Goal: Task Accomplishment & Management: Manage account settings

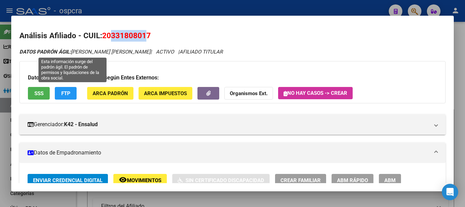
scroll to position [276, 0]
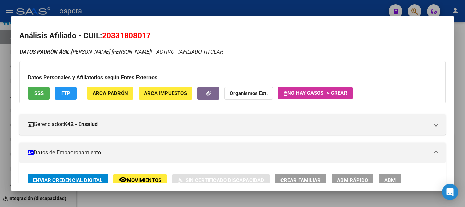
click at [0, 84] on div at bounding box center [232, 103] width 465 height 207
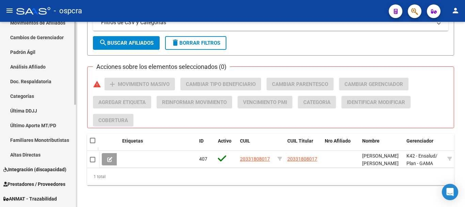
scroll to position [136, 0]
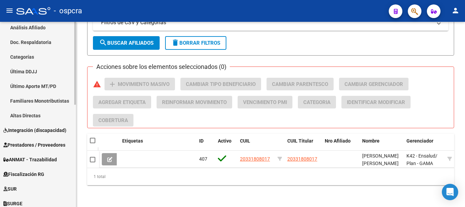
click at [44, 129] on span "Integración (discapacidad)" at bounding box center [34, 129] width 63 height 7
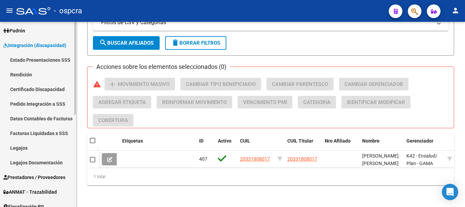
scroll to position [34, 0]
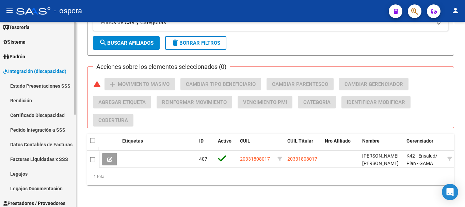
click at [39, 87] on link "Estado Presentaciones SSS" at bounding box center [38, 85] width 76 height 15
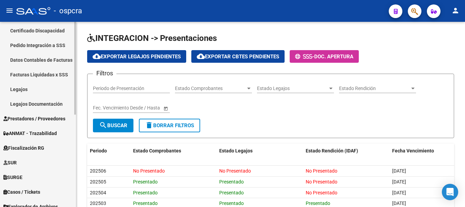
scroll to position [136, 0]
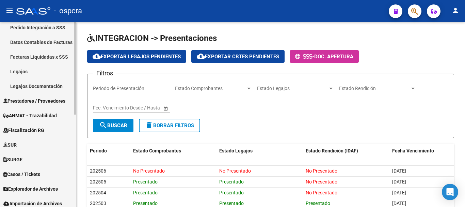
click at [26, 129] on span "Fiscalización RG" at bounding box center [23, 129] width 41 height 7
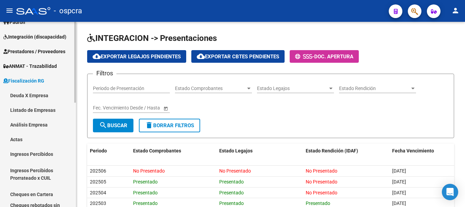
scroll to position [68, 0]
click at [44, 99] on link "Deuda X Empresa" at bounding box center [38, 95] width 76 height 15
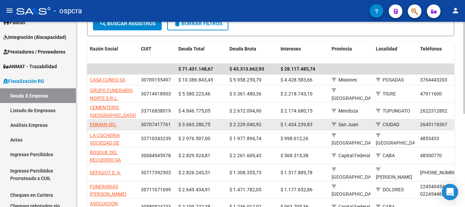
scroll to position [136, 0]
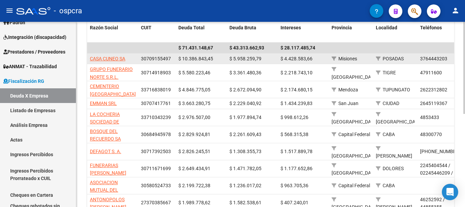
drag, startPoint x: 143, startPoint y: 59, endPoint x: 173, endPoint y: 59, distance: 30.3
click at [173, 59] on datatable-body-cell "30709155497" at bounding box center [156, 58] width 37 height 11
copy span "30709155497"
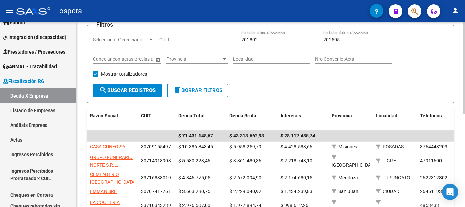
scroll to position [34, 0]
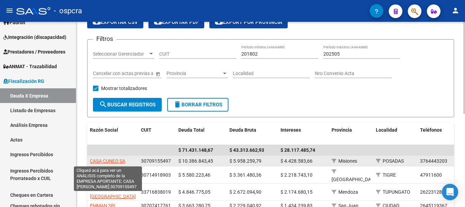
click at [115, 160] on span "CASA CUNEO SA" at bounding box center [107, 160] width 35 height 5
type textarea "30709155497"
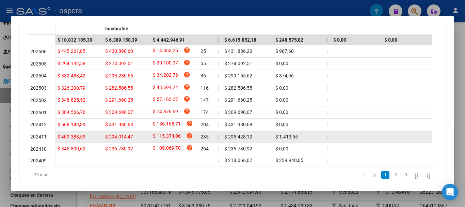
scroll to position [257, 0]
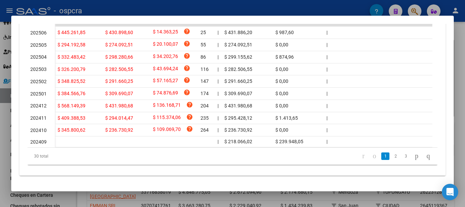
click at [391, 154] on link "2" at bounding box center [395, 155] width 8 height 7
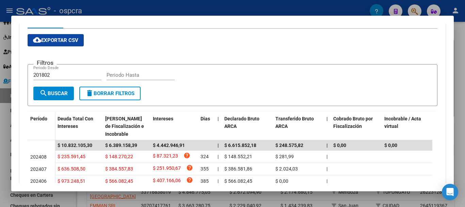
scroll to position [0, 0]
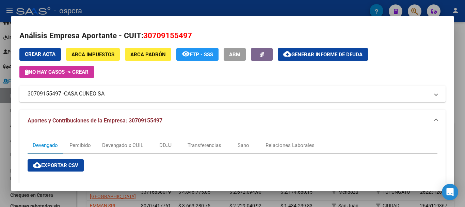
click at [296, 90] on mat-panel-title "30709155497 - [GEOGRAPHIC_DATA][PERSON_NAME]" at bounding box center [228, 93] width 401 height 8
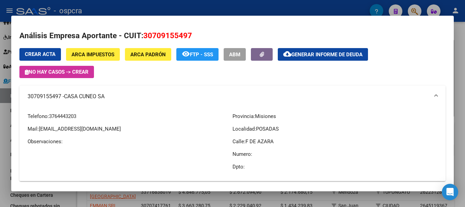
click at [301, 53] on span "Generar informe de deuda" at bounding box center [326, 54] width 71 height 6
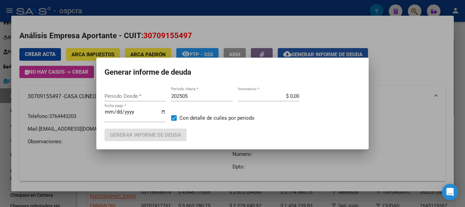
type input "201802"
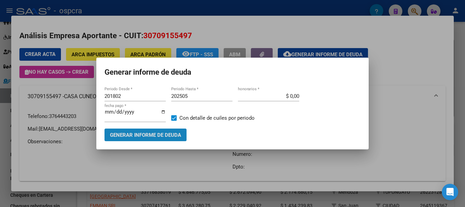
click at [178, 140] on button "Generar informe de deuda" at bounding box center [145, 134] width 82 height 13
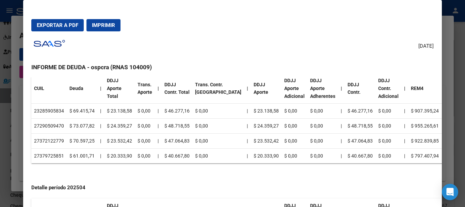
scroll to position [572, 0]
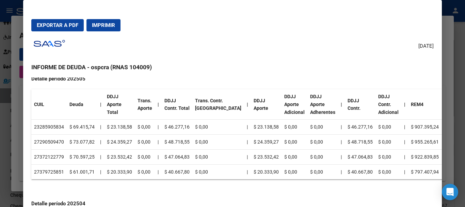
drag, startPoint x: 35, startPoint y: 119, endPoint x: 65, endPoint y: 120, distance: 30.3
click at [65, 120] on td "23285905834" at bounding box center [48, 126] width 35 height 15
copy td "23285905834"
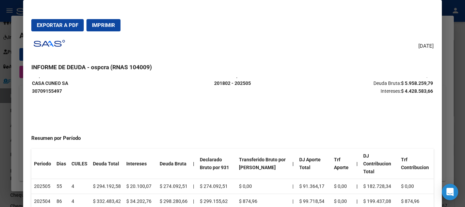
scroll to position [0, 0]
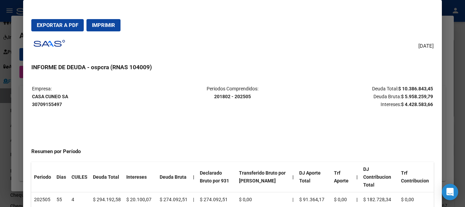
drag, startPoint x: 44, startPoint y: 105, endPoint x: 62, endPoint y: 105, distance: 18.0
click at [62, 105] on table "Empresa: [GEOGRAPHIC_DATA][PERSON_NAME] Periodos Comprendidos: 201802 - 202505 …" at bounding box center [232, 96] width 402 height 24
click at [64, 103] on p "Empresa: [GEOGRAPHIC_DATA][PERSON_NAME]" at bounding box center [98, 96] width 133 height 23
drag, startPoint x: 63, startPoint y: 104, endPoint x: 33, endPoint y: 102, distance: 30.7
click at [33, 102] on p "Empresa: [GEOGRAPHIC_DATA][PERSON_NAME]" at bounding box center [98, 96] width 133 height 23
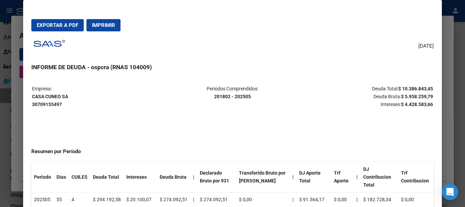
copy strong "30709155497"
click at [0, 87] on div at bounding box center [232, 103] width 465 height 207
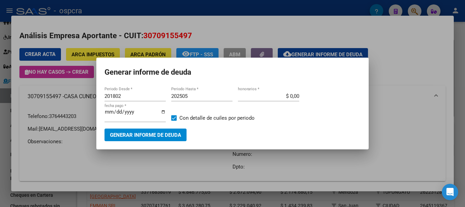
click at [0, 84] on div at bounding box center [232, 103] width 465 height 207
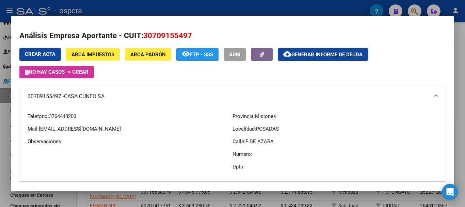
click at [0, 83] on div at bounding box center [232, 103] width 465 height 207
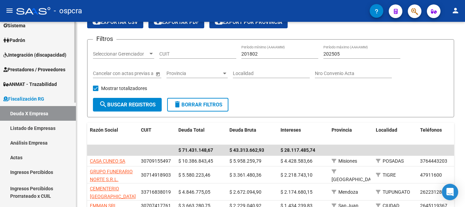
scroll to position [34, 0]
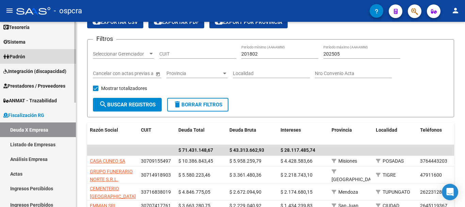
click at [38, 57] on link "Padrón" at bounding box center [38, 56] width 76 height 15
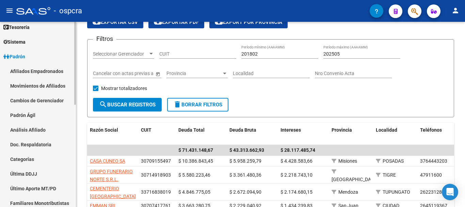
click at [42, 71] on link "Afiliados Empadronados" at bounding box center [38, 71] width 76 height 15
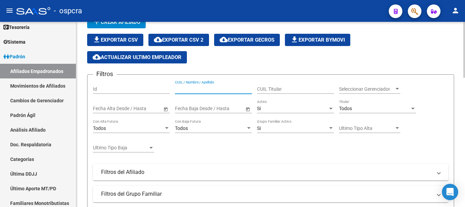
click at [226, 86] on input "CUIL / Nombre / Apellido" at bounding box center [213, 89] width 77 height 6
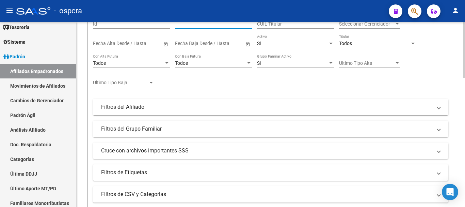
scroll to position [102, 0]
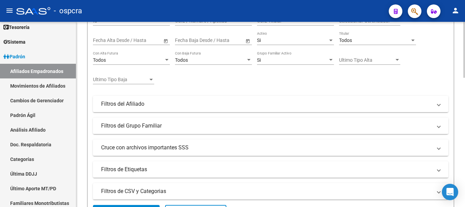
click at [148, 123] on mat-panel-title "Filtros del Grupo Familiar" at bounding box center [266, 125] width 331 height 7
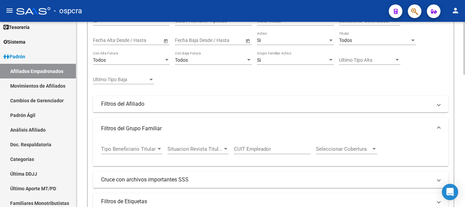
click at [161, 106] on mat-panel-title "Filtros del Afiliado" at bounding box center [266, 103] width 331 height 7
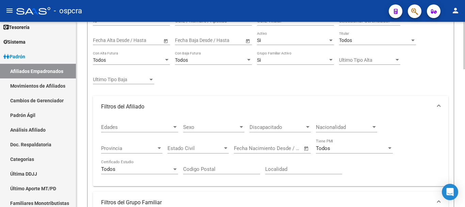
click at [130, 106] on mat-panel-title "Filtros del Afiliado" at bounding box center [266, 106] width 331 height 7
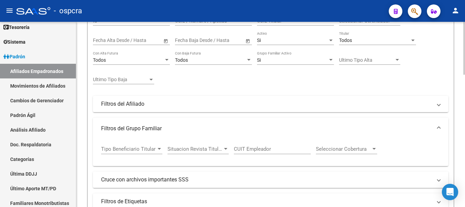
click at [115, 152] on div "Tipo Beneficiario Titular Tipo Beneficiario Titular" at bounding box center [131, 146] width 61 height 15
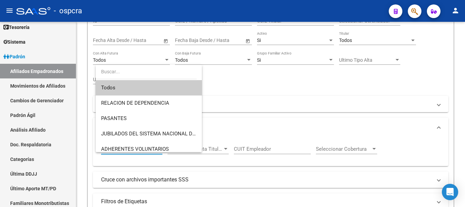
click at [331, 160] on div at bounding box center [232, 103] width 465 height 207
click at [262, 145] on div "CUIT Empleador" at bounding box center [272, 146] width 77 height 15
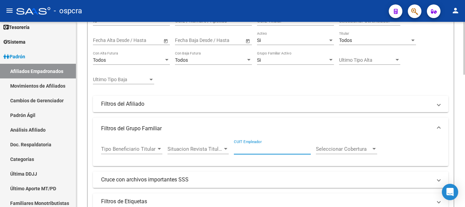
click at [263, 147] on input "CUIT Empleador" at bounding box center [272, 149] width 77 height 6
paste input "30-70915549-7"
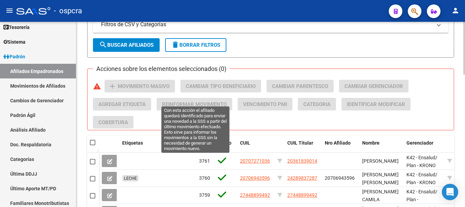
scroll to position [306, 0]
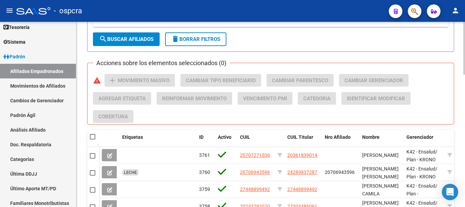
type input "30-70915549-7"
click at [148, 35] on button "search Buscar Afiliados" at bounding box center [126, 39] width 67 height 14
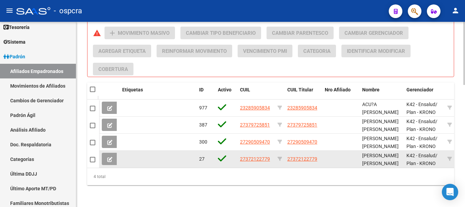
scroll to position [359, 0]
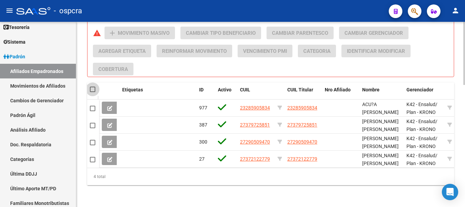
click at [94, 86] on span at bounding box center [92, 88] width 5 height 5
click at [93, 92] on input "checkbox" at bounding box center [92, 92] width 0 height 0
checkbox input "true"
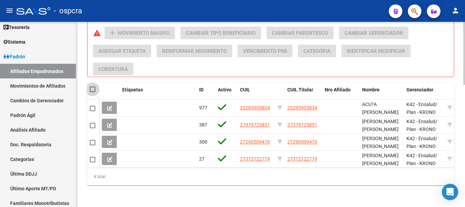
checkbox input "true"
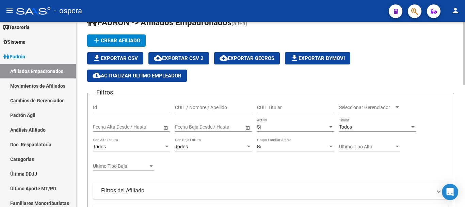
scroll to position [0, 0]
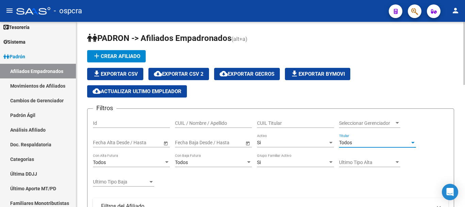
click at [382, 142] on div "Todos" at bounding box center [374, 142] width 71 height 6
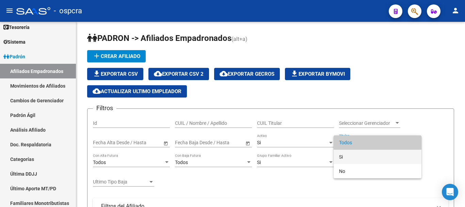
click at [378, 158] on span "Si" at bounding box center [377, 156] width 77 height 14
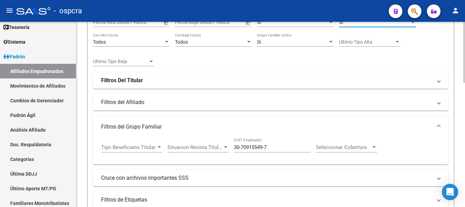
scroll to position [204, 0]
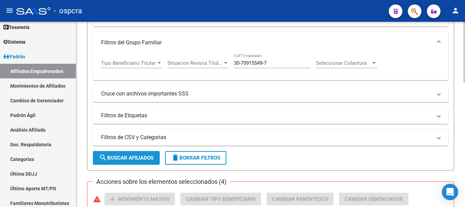
click at [113, 157] on span "search Buscar Afiliados" at bounding box center [126, 157] width 54 height 6
checkbox input "false"
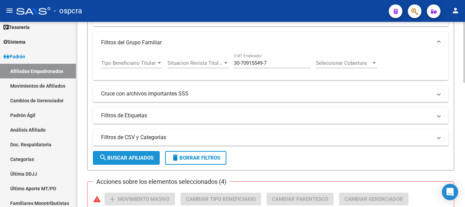
checkbox input "false"
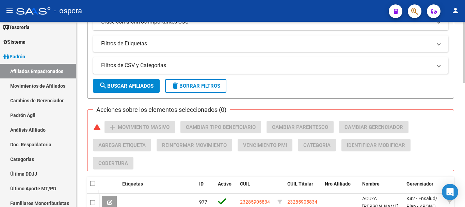
scroll to position [273, 0]
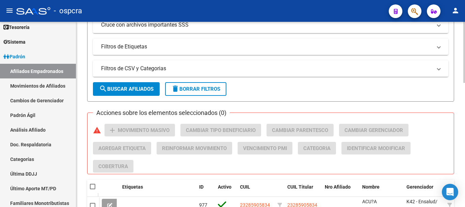
click at [93, 187] on span at bounding box center [92, 185] width 5 height 5
click at [93, 189] on input "checkbox" at bounding box center [92, 189] width 0 height 0
checkbox input "true"
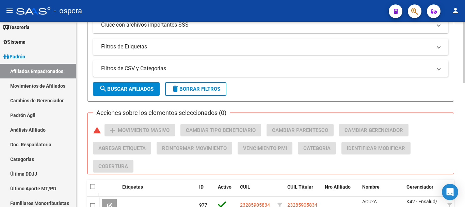
checkbox input "true"
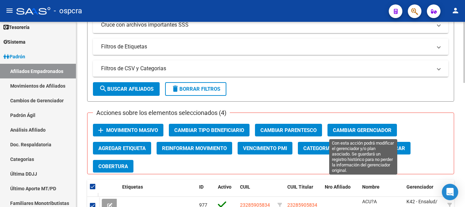
click at [388, 127] on span "Cambiar Gerenciador" at bounding box center [362, 130] width 59 height 6
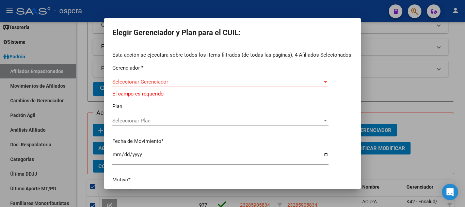
click at [271, 78] on div "Seleccionar Gerenciador Seleccionar Gerenciador" at bounding box center [220, 82] width 216 height 10
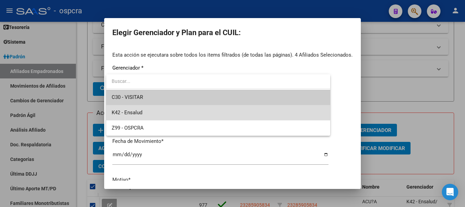
click at [210, 112] on span "K42 - Ensalud" at bounding box center [218, 112] width 213 height 15
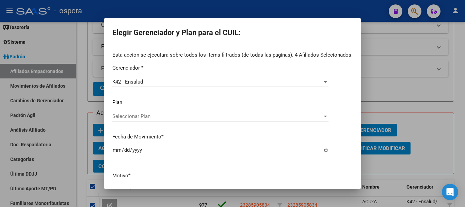
click at [210, 112] on div "Seleccionar Plan Seleccionar Plan" at bounding box center [220, 116] width 216 height 10
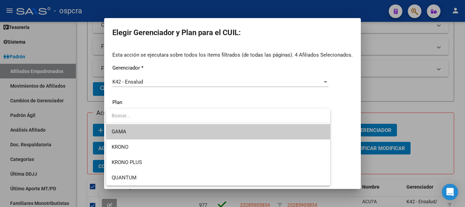
click at [209, 133] on span "GAMA" at bounding box center [218, 131] width 213 height 15
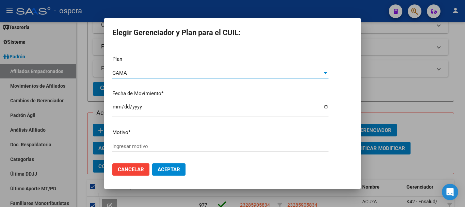
scroll to position [44, 0]
click at [193, 140] on div "Esta acción se ejecutara sobre todos los items filtrados (de todas las páginas)…" at bounding box center [232, 82] width 240 height 150
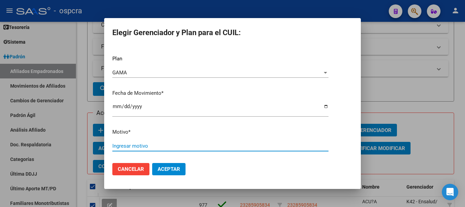
click at [195, 147] on input "Ingresar motivo" at bounding box center [220, 146] width 216 height 6
type input "DEUDA"
click at [179, 169] on button "Aceptar" at bounding box center [168, 169] width 33 height 12
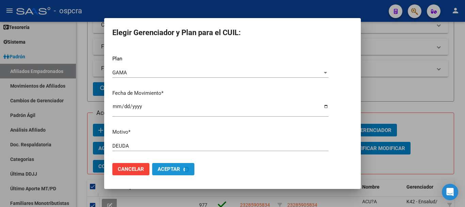
checkbox input "false"
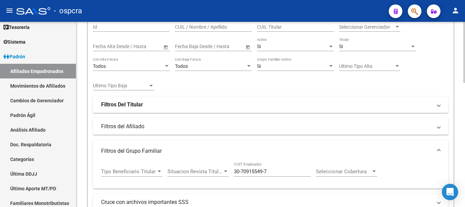
scroll to position [69, 0]
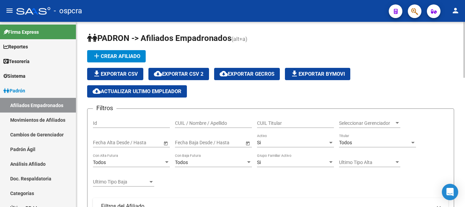
drag, startPoint x: 187, startPoint y: 126, endPoint x: 177, endPoint y: 122, distance: 11.1
paste input "23285905834"
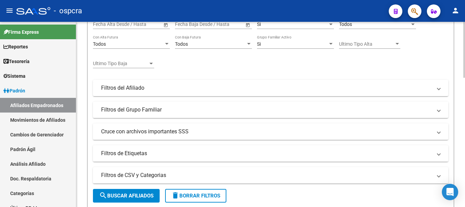
scroll to position [204, 0]
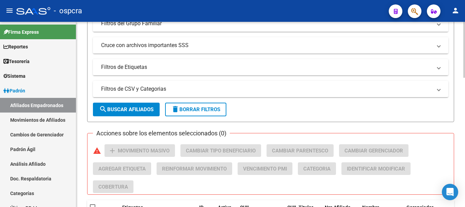
type input "23285905834"
click at [136, 110] on span "search Buscar Afiliados" at bounding box center [126, 109] width 54 height 6
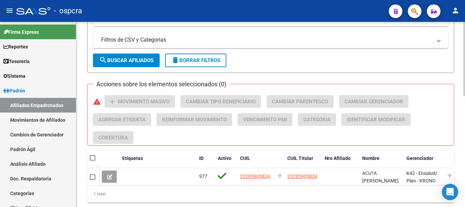
scroll to position [276, 0]
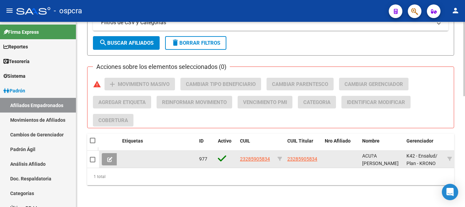
click at [103, 154] on button at bounding box center [110, 159] width 16 height 12
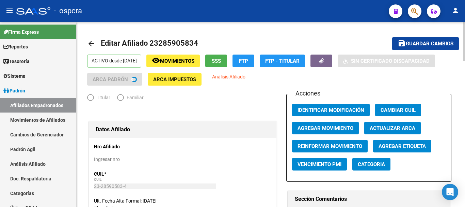
radio input "true"
type input "30-70915549-7"
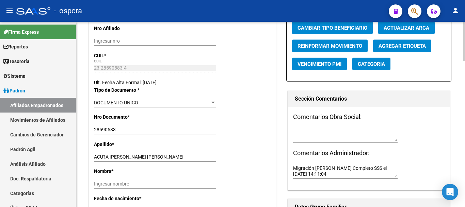
scroll to position [170, 0]
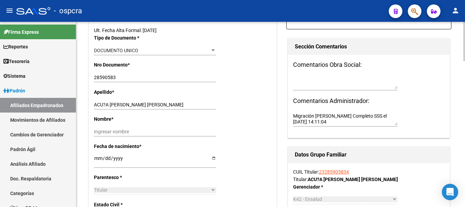
drag, startPoint x: 358, startPoint y: 173, endPoint x: 319, endPoint y: 173, distance: 38.8
click at [319, 173] on div "CUIL Titular: 23285905834 Titular: ACU?A EULALIA ALEJANDRA" at bounding box center [368, 175] width 151 height 15
copy link "23285905834"
